Goal: Find specific page/section: Find specific page/section

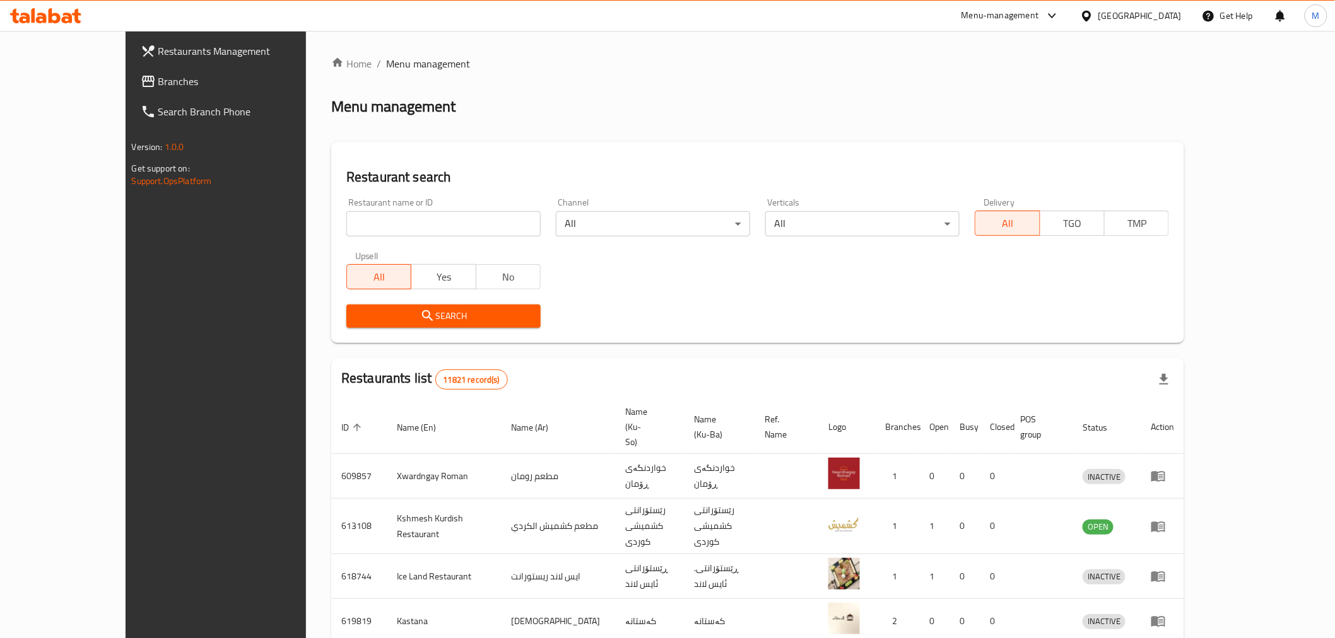
click at [368, 225] on input "search" at bounding box center [443, 223] width 194 height 25
type input "chocolate bar"
click button "Search" at bounding box center [443, 316] width 194 height 23
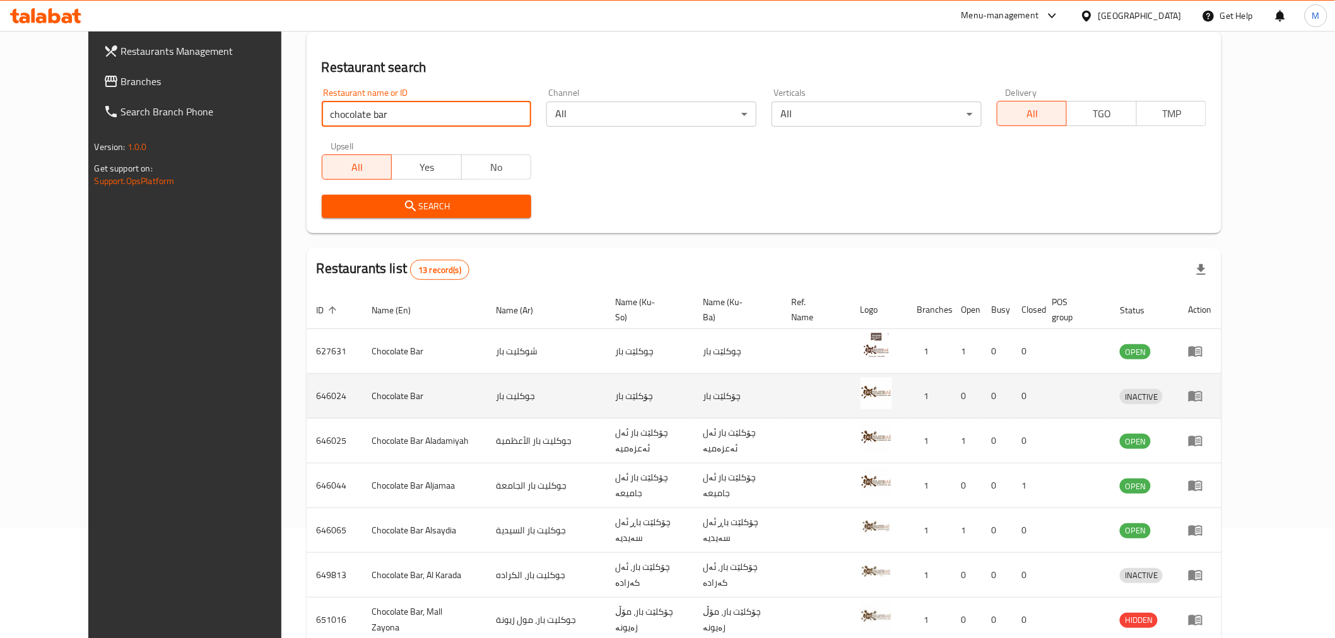
scroll to position [280, 0]
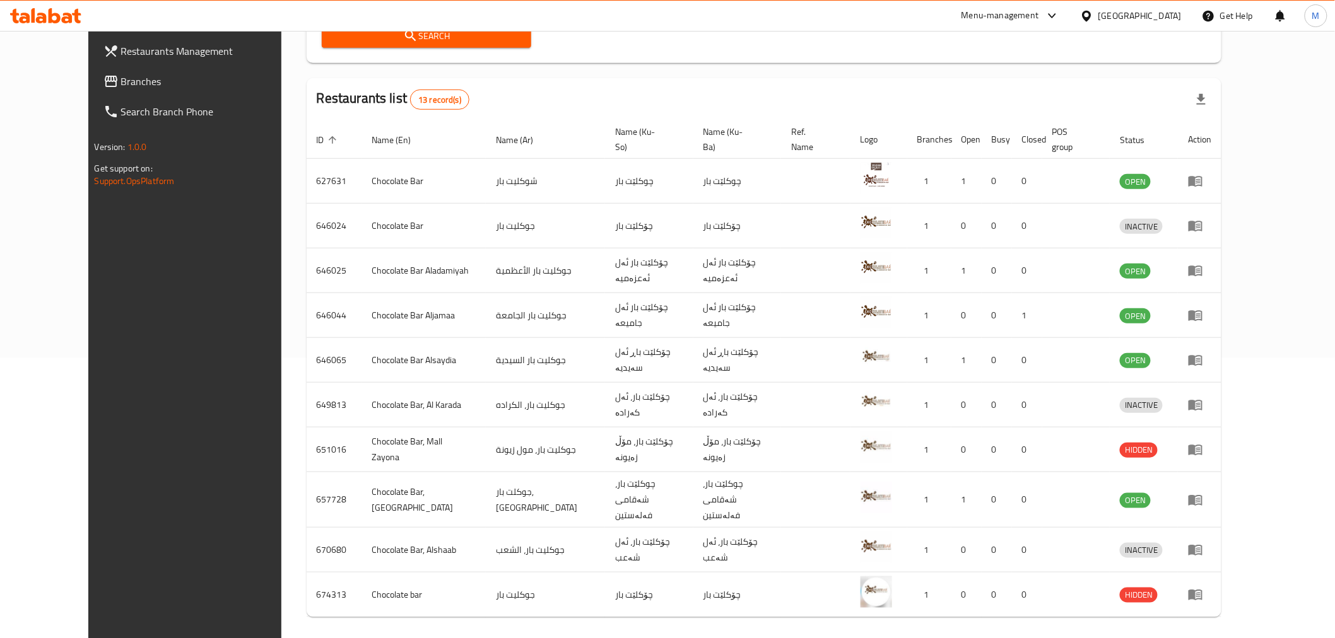
click at [1212, 636] on icon "Next page" at bounding box center [1204, 643] width 15 height 15
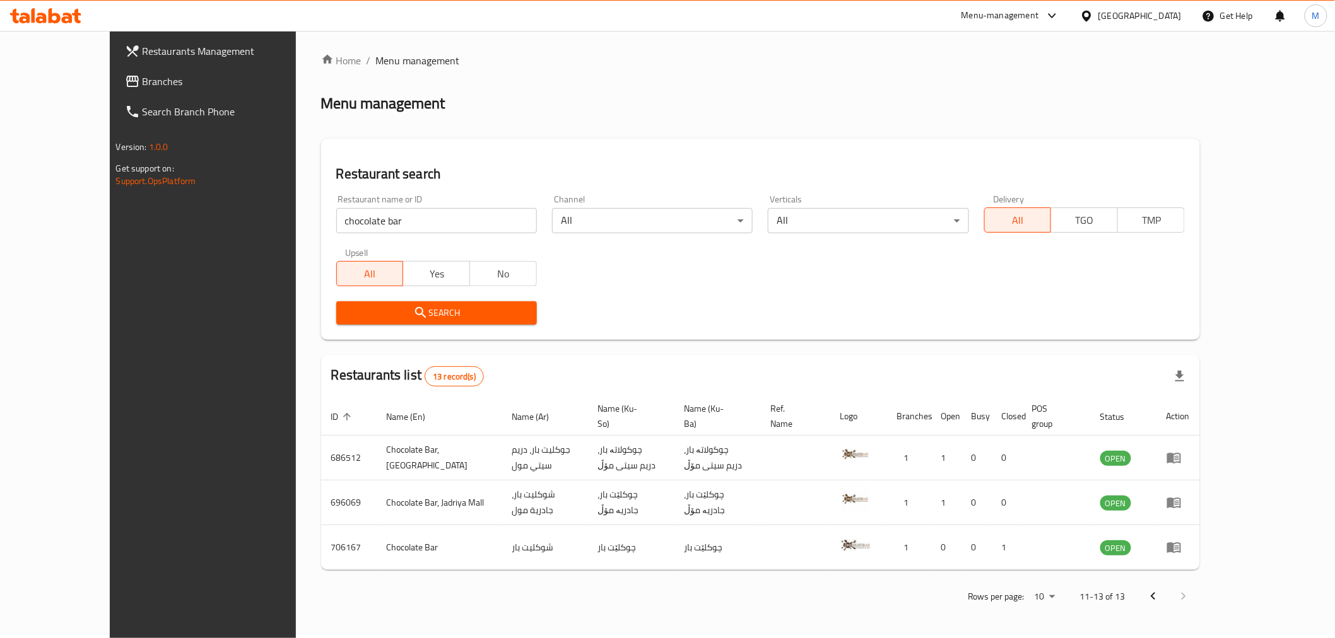
scroll to position [0, 0]
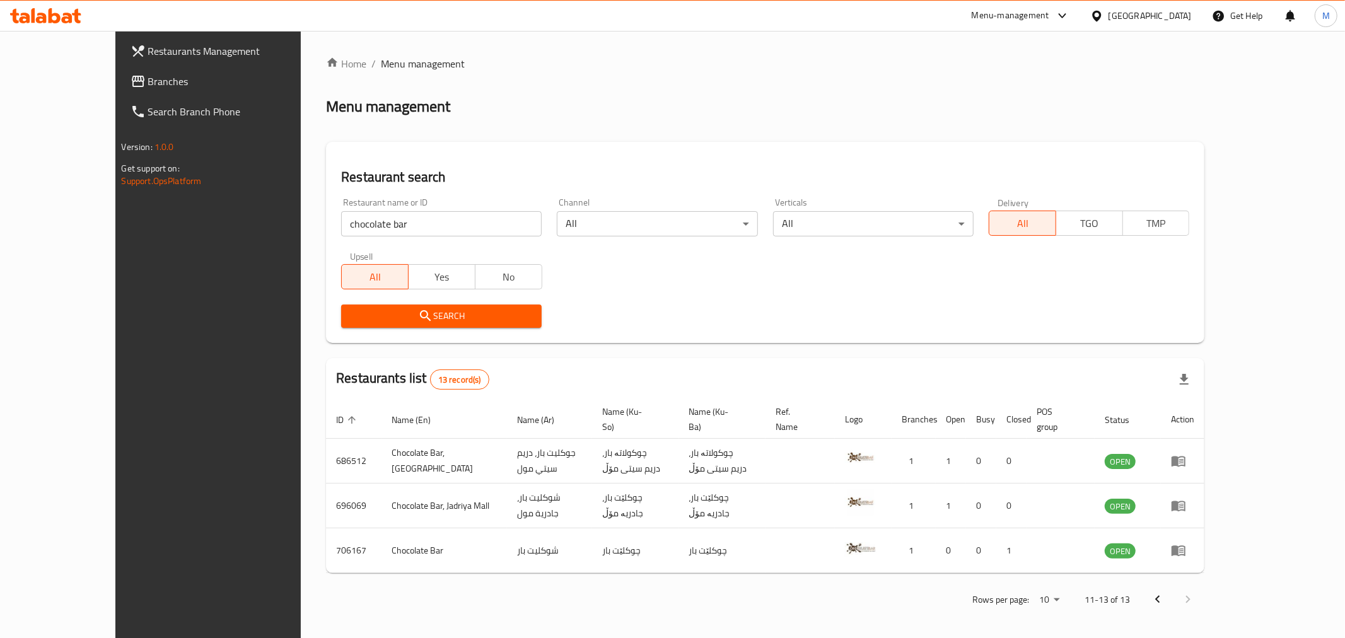
click at [1166, 593] on icon "Previous page" at bounding box center [1157, 599] width 15 height 15
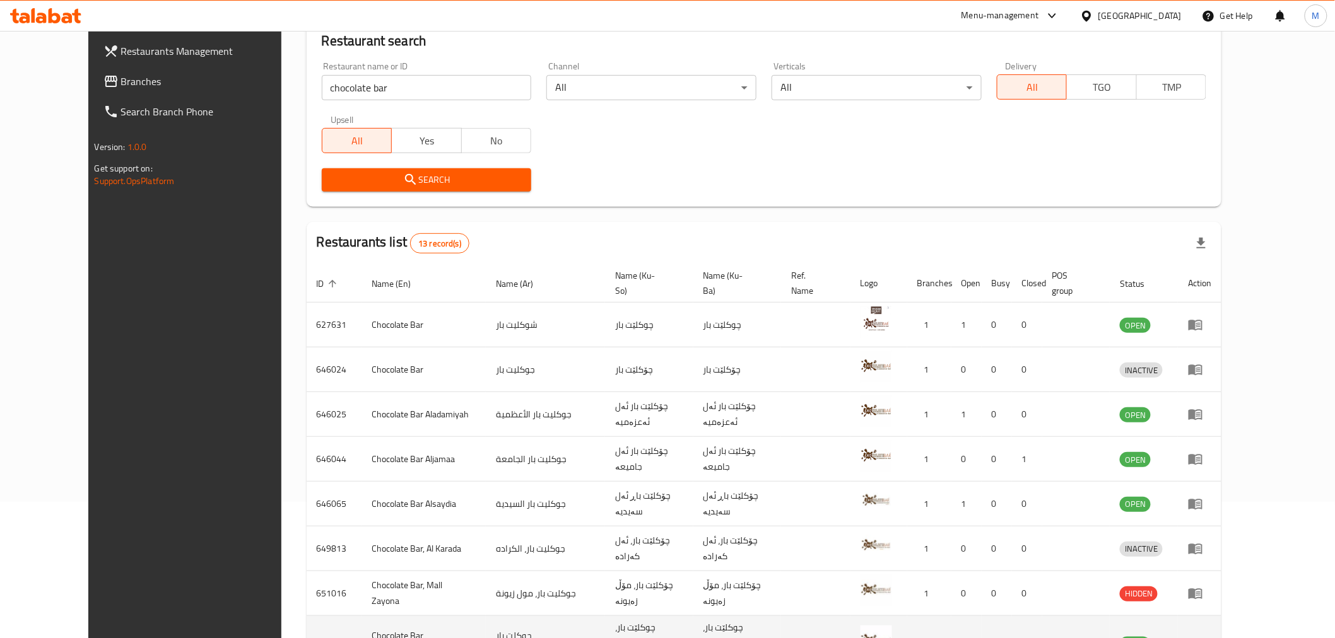
scroll to position [305, 0]
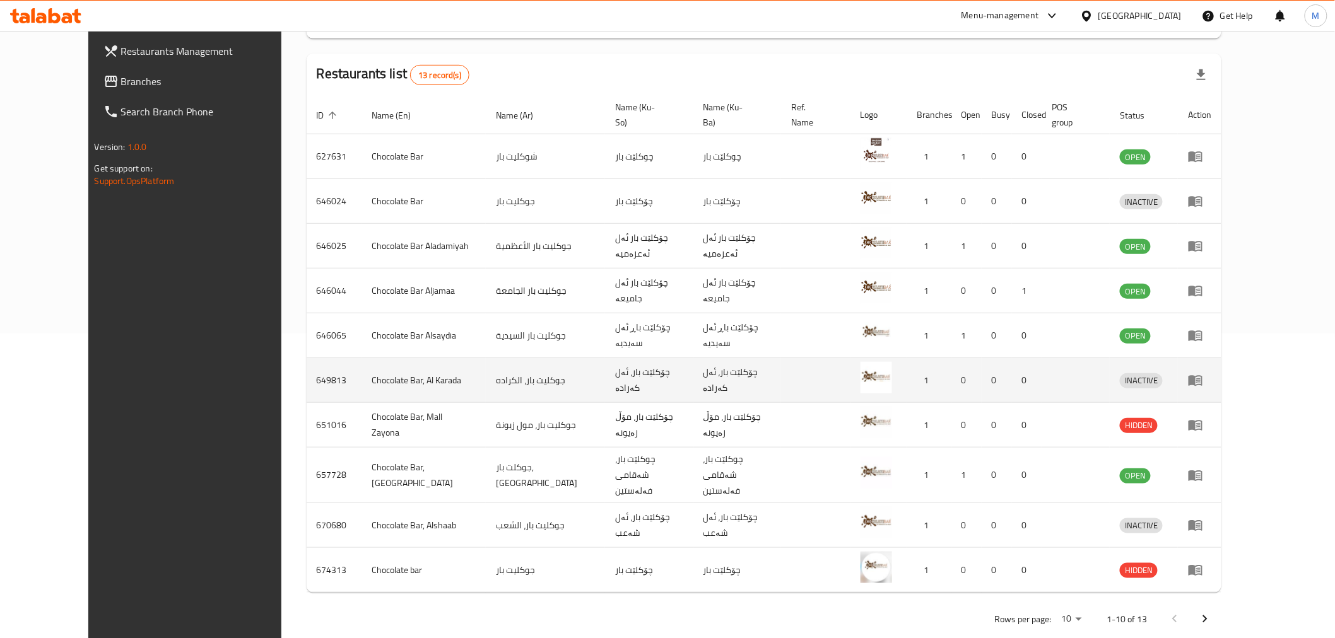
click at [307, 363] on td "649813" at bounding box center [335, 380] width 56 height 45
copy td "649813"
click at [362, 370] on td "Chocolate Bar, Al Karada" at bounding box center [424, 380] width 124 height 45
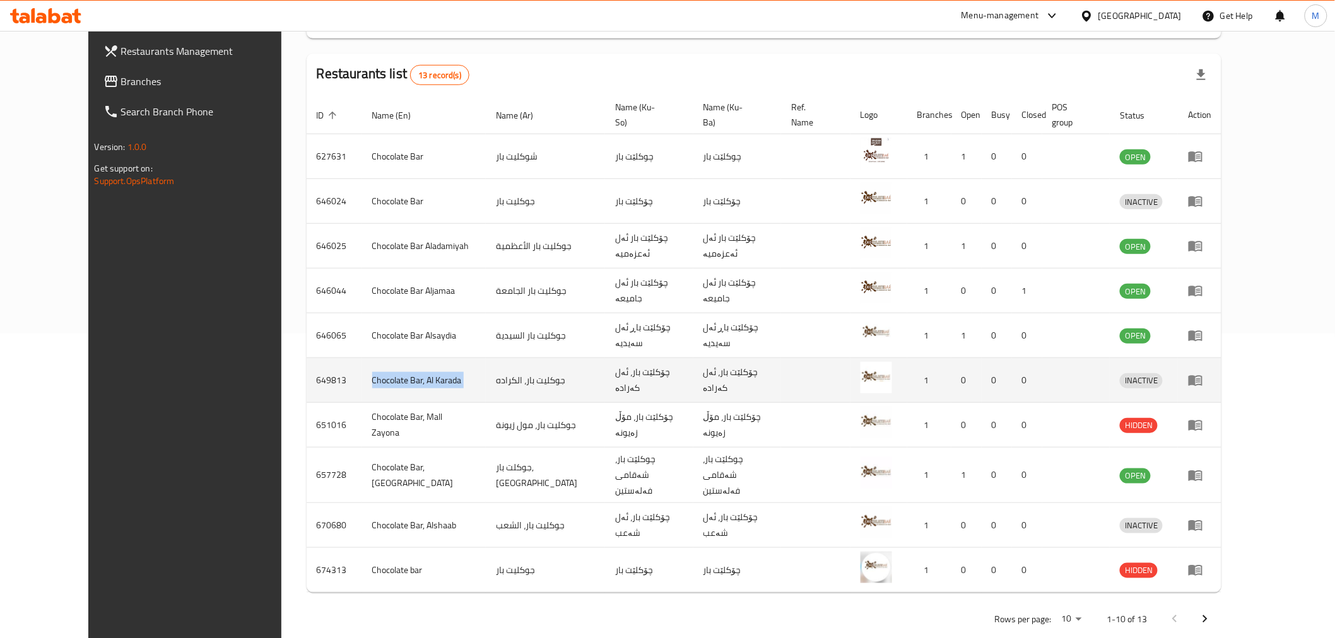
click at [362, 370] on td "Chocolate Bar, Al Karada" at bounding box center [424, 380] width 124 height 45
copy td "Chocolate Bar, Al Karada"
